Goal: Task Accomplishment & Management: Use online tool/utility

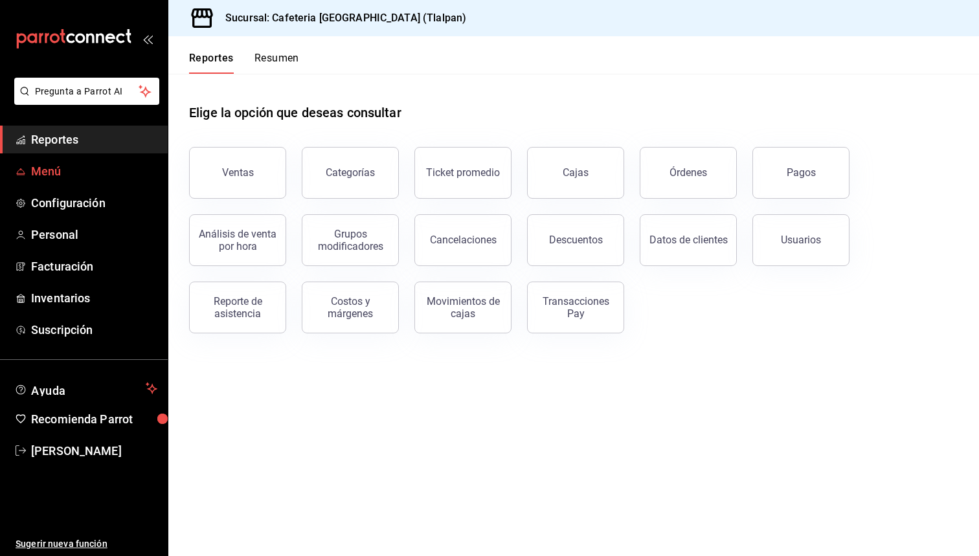
click at [69, 165] on span "Menú" at bounding box center [94, 171] width 126 height 17
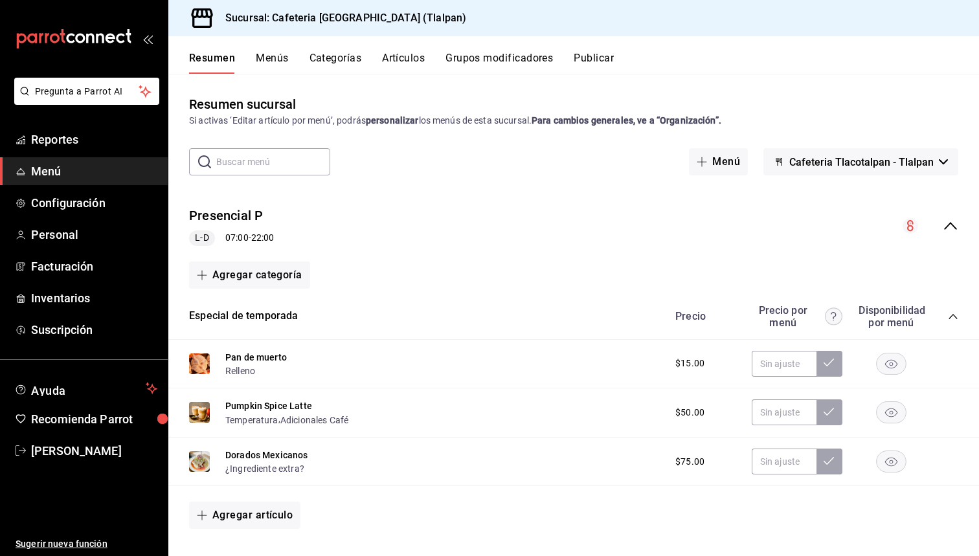
click at [951, 223] on icon "collapse-menu-row" at bounding box center [951, 226] width 16 height 16
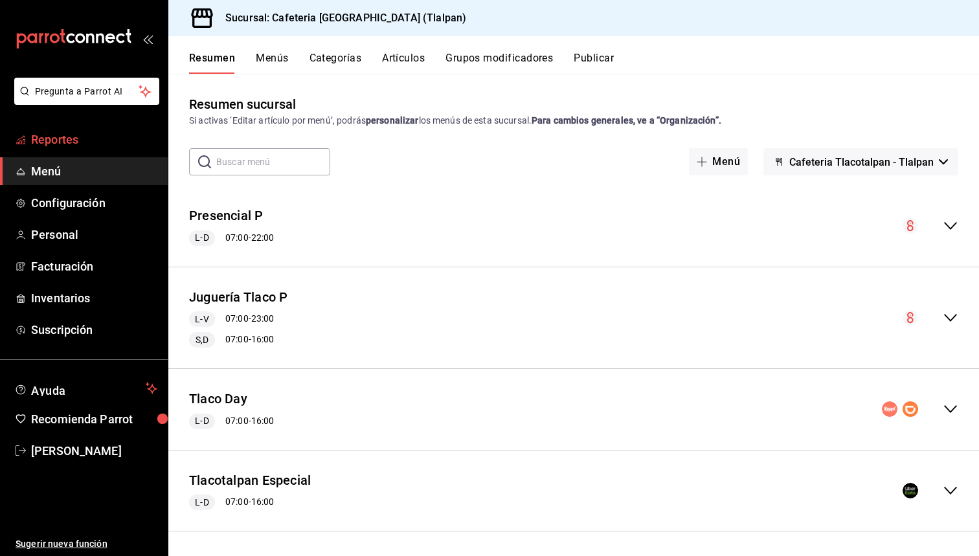
click at [54, 139] on span "Reportes" at bounding box center [94, 139] width 126 height 17
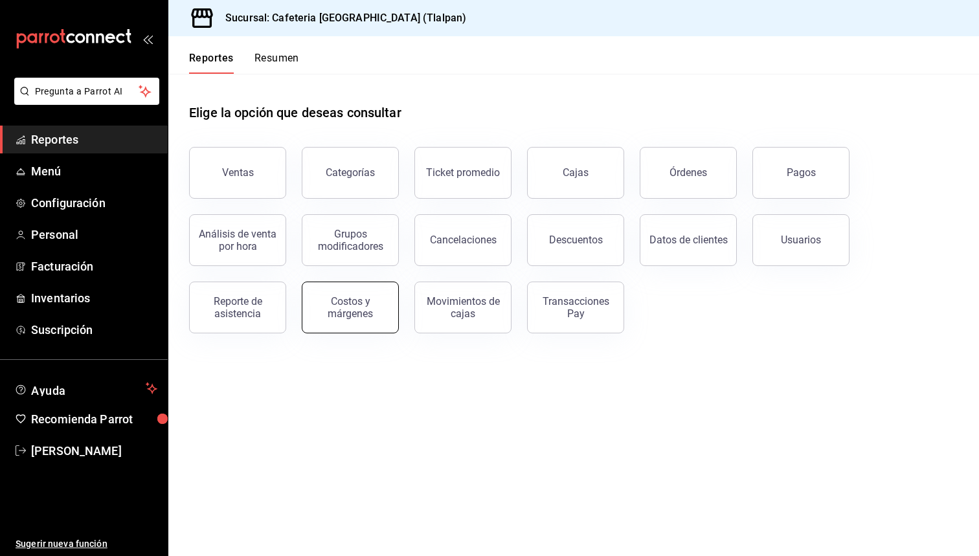
click at [383, 305] on div "Costos y márgenes" at bounding box center [350, 307] width 80 height 25
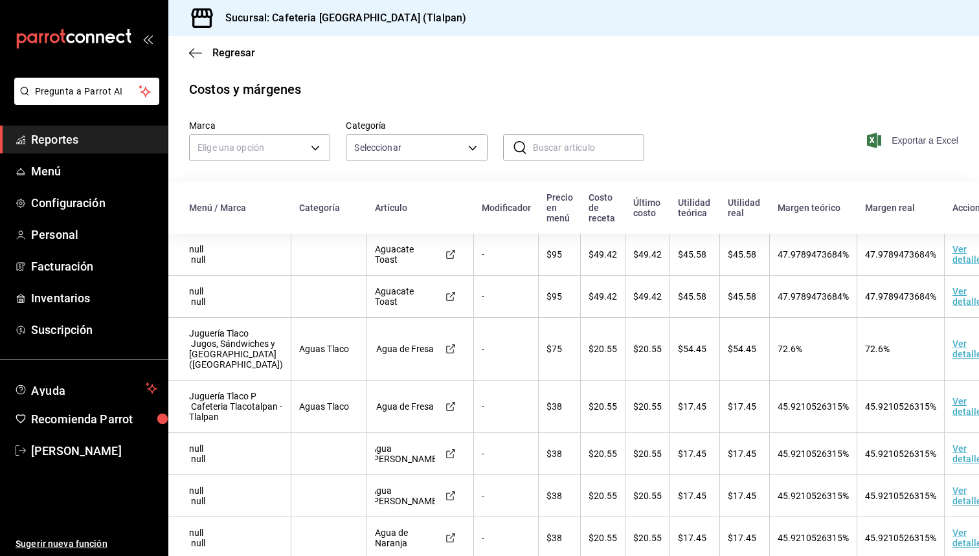
click at [898, 142] on span "Exportar a Excel" at bounding box center [914, 141] width 89 height 16
